Goal: Task Accomplishment & Management: Manage account settings

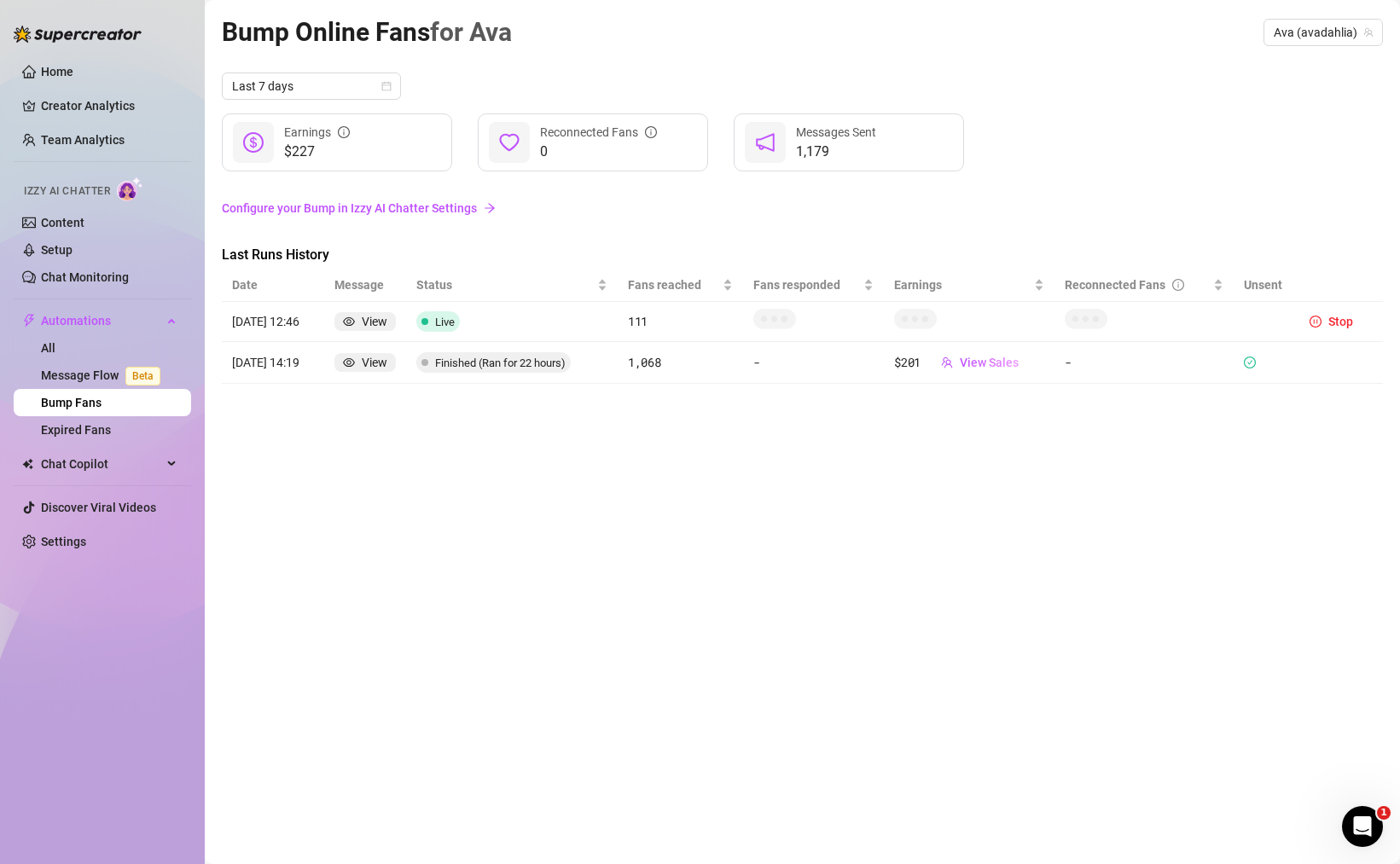
click at [684, 549] on div "Bump Online Fans for Ava Ava (avadahlia) Last 7 days $227 Earnings 0 Reconnecte…" at bounding box center [801, 413] width 1161 height 801
click at [1338, 319] on span "Stop" at bounding box center [1341, 321] width 24 height 14
click at [1337, 325] on span "Stop" at bounding box center [1341, 321] width 24 height 14
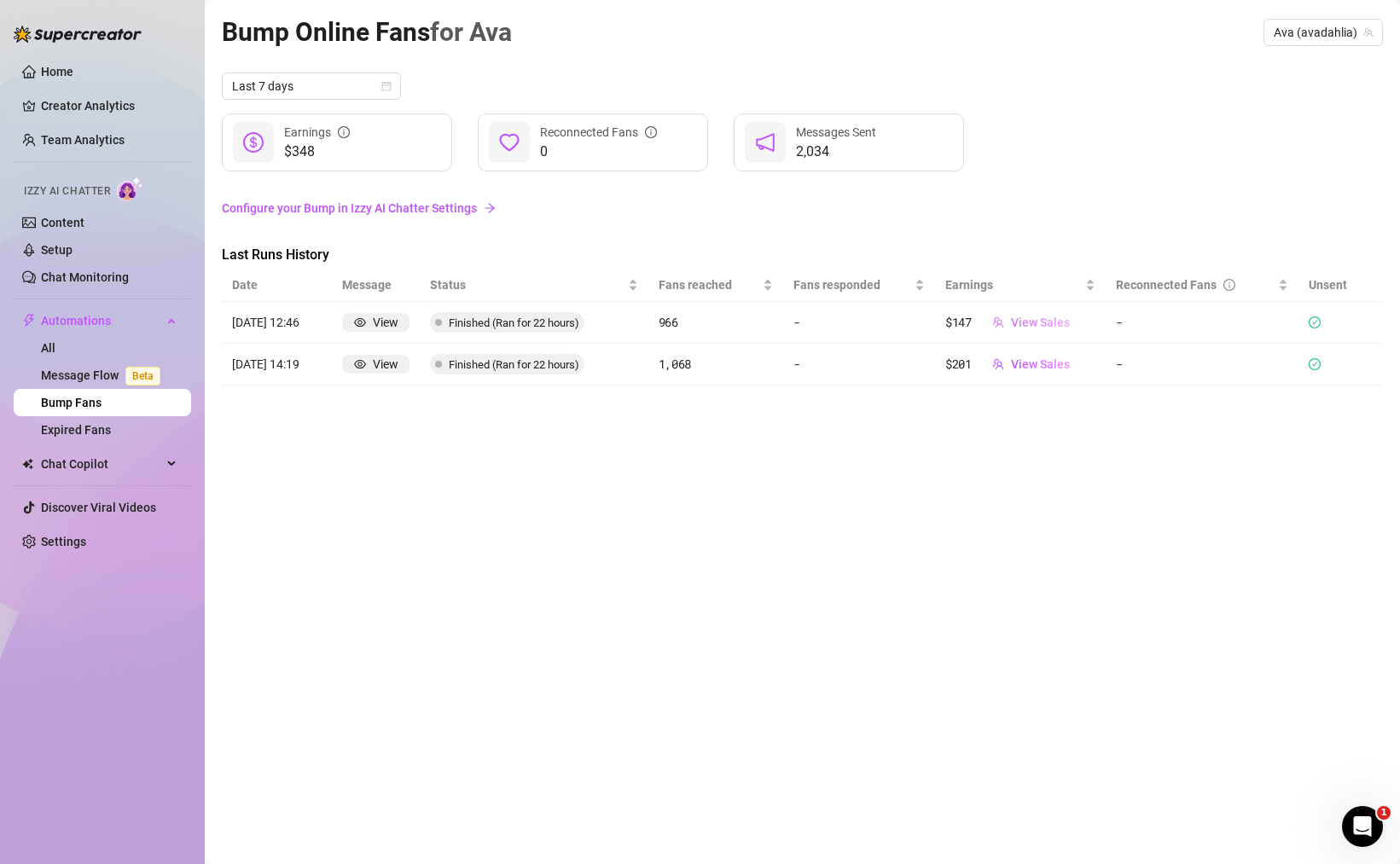
click at [1039, 321] on span "View Sales" at bounding box center [1040, 322] width 59 height 14
click at [671, 529] on div "Bump Online Fans for Ava Ava (avadahlia) Last 7 days $348 Earnings 0 Reconnecte…" at bounding box center [801, 413] width 1161 height 801
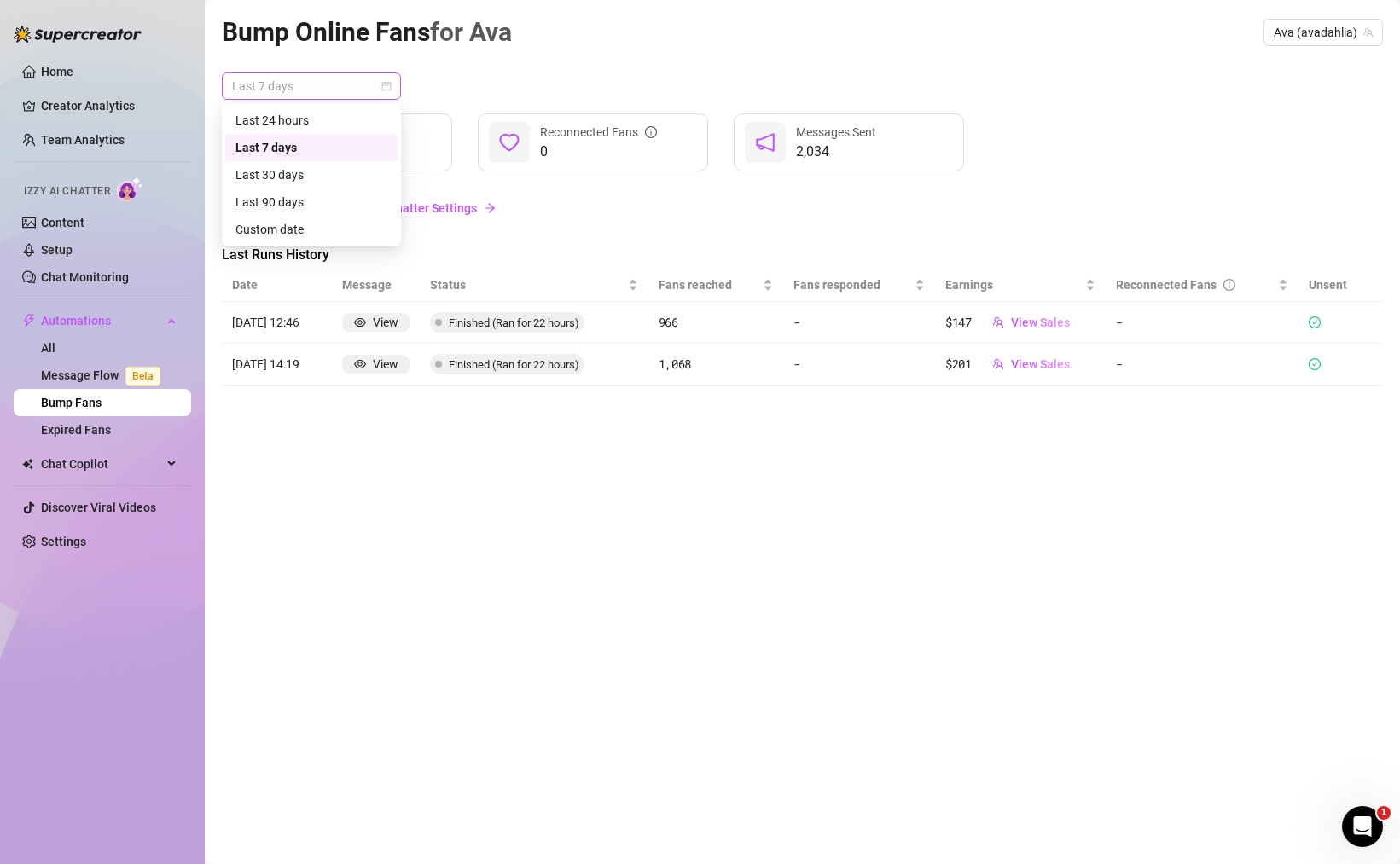
click at [370, 87] on span "Last 7 days" at bounding box center [311, 85] width 159 height 25
click at [296, 230] on div "Custom date" at bounding box center [312, 230] width 152 height 19
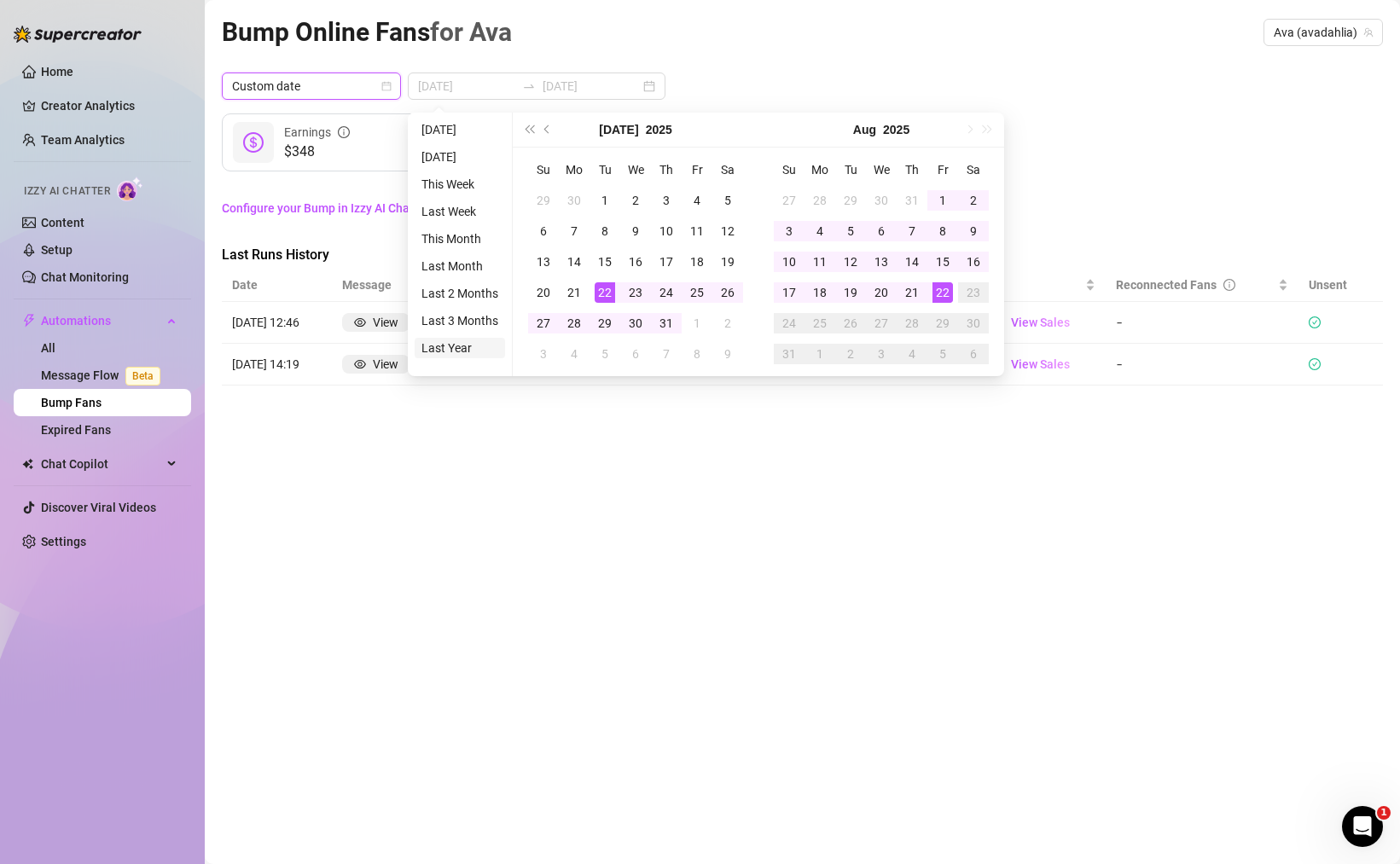
type input "2024-08-22"
click at [453, 351] on li "Last Year" at bounding box center [460, 348] width 90 height 21
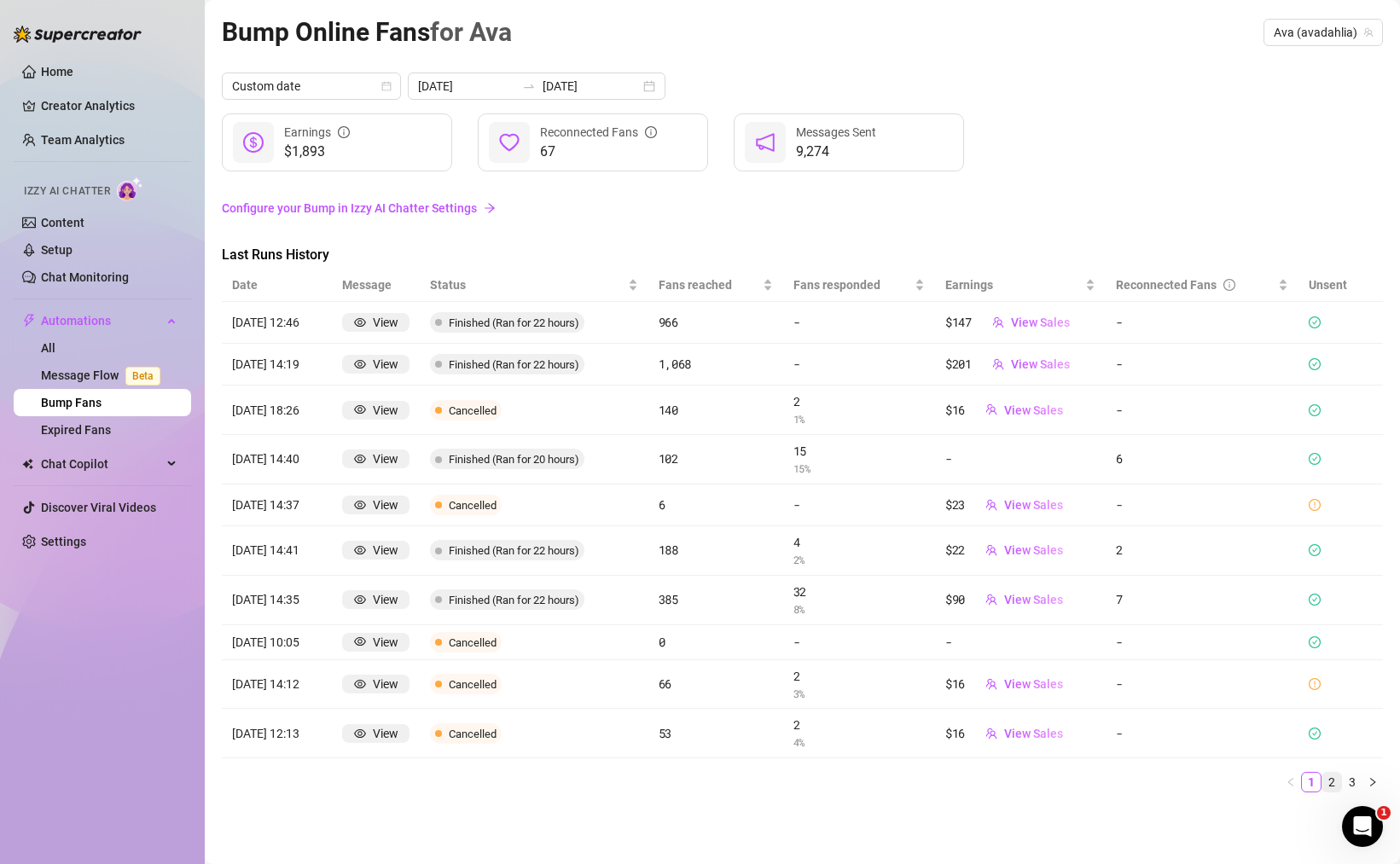
click at [1332, 783] on link "2" at bounding box center [1332, 782] width 19 height 19
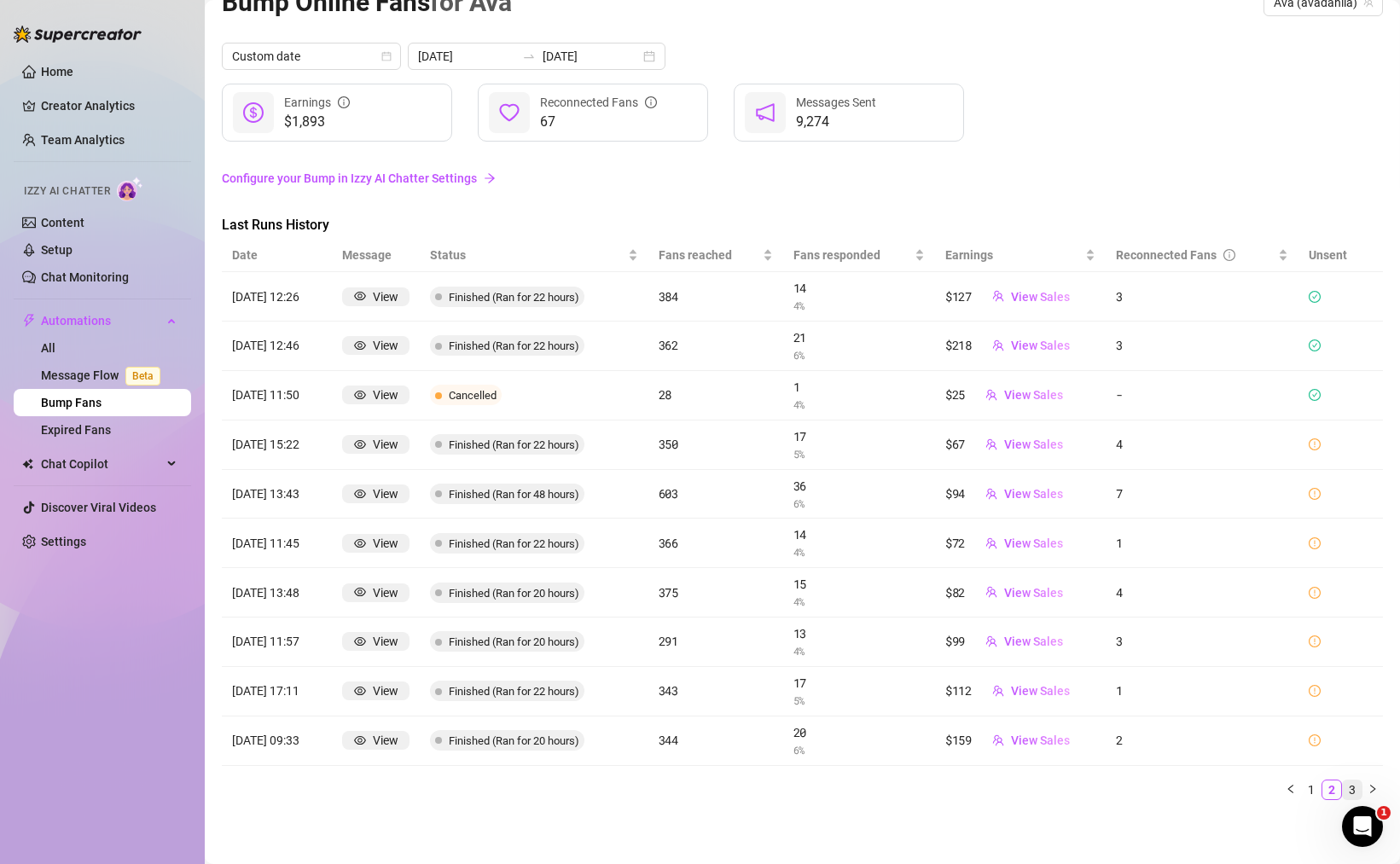
click at [1357, 788] on link "3" at bounding box center [1352, 790] width 19 height 19
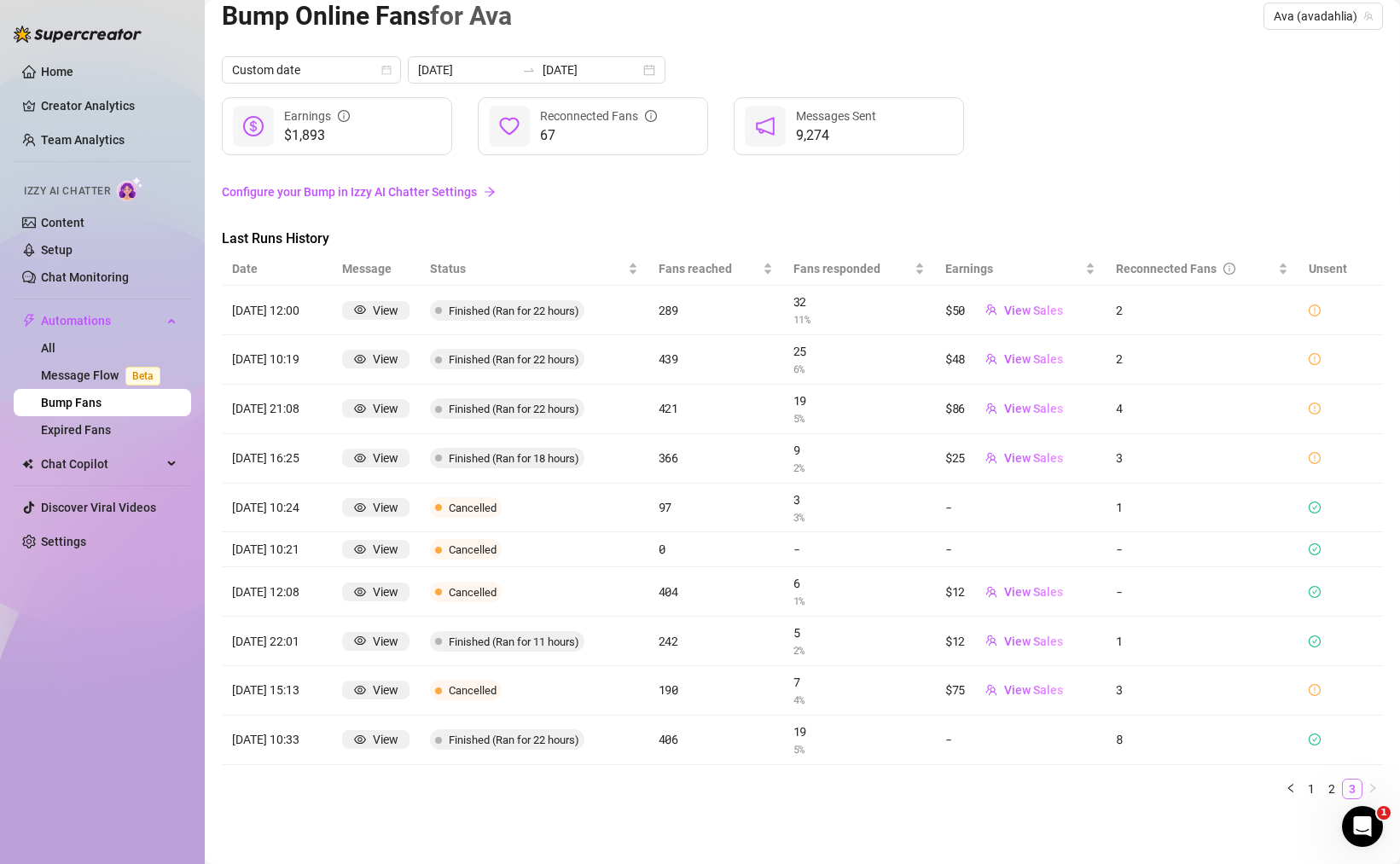
scroll to position [16, 0]
